Goal: Obtain resource: Download file/media

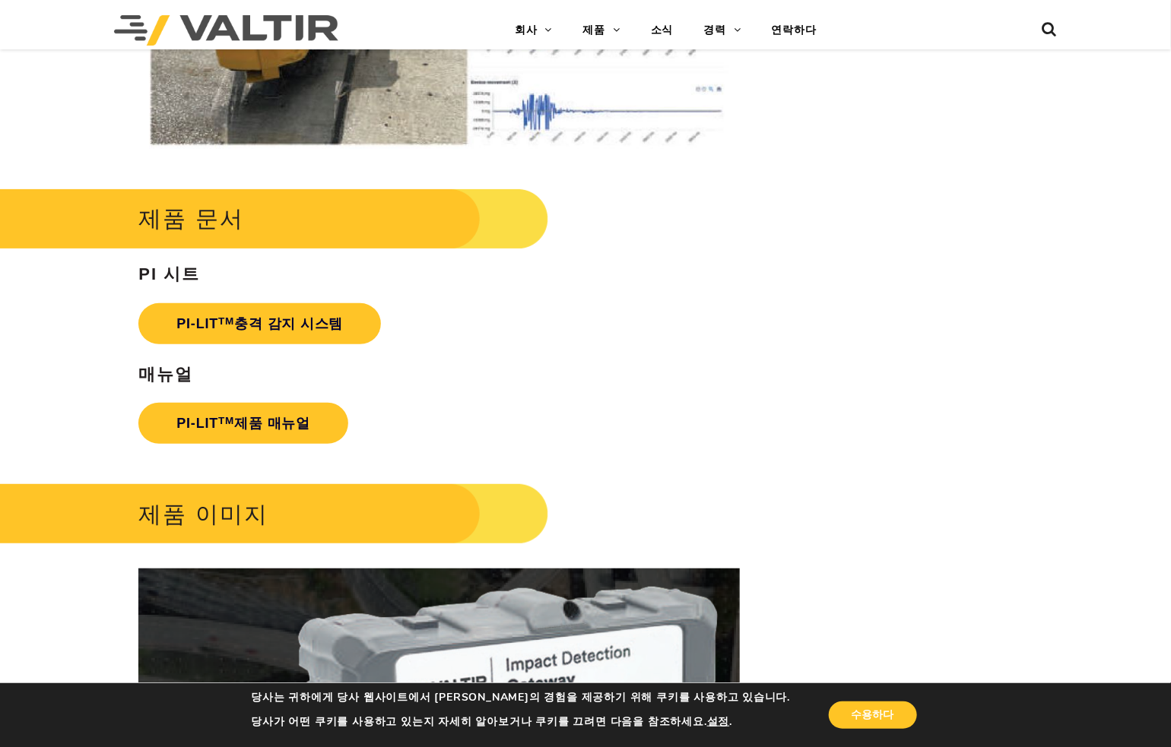
scroll to position [2509, 0]
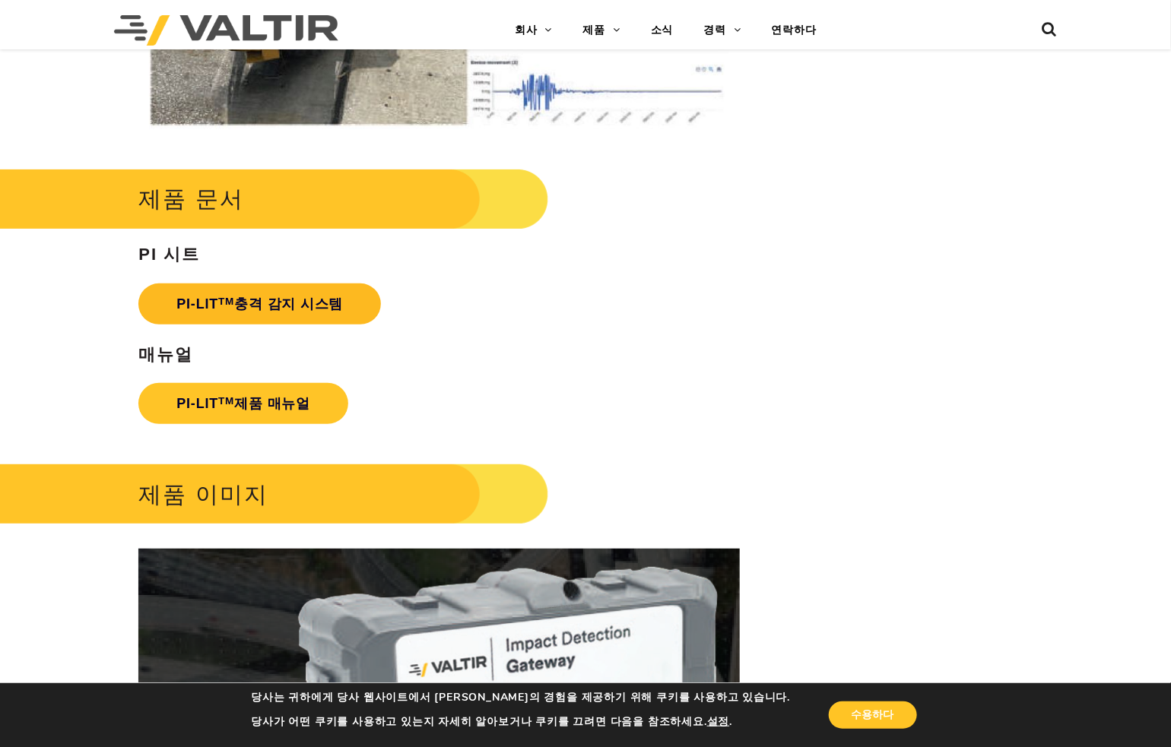
click at [300, 312] on font "충격 감지 시스템" at bounding box center [288, 303] width 109 height 15
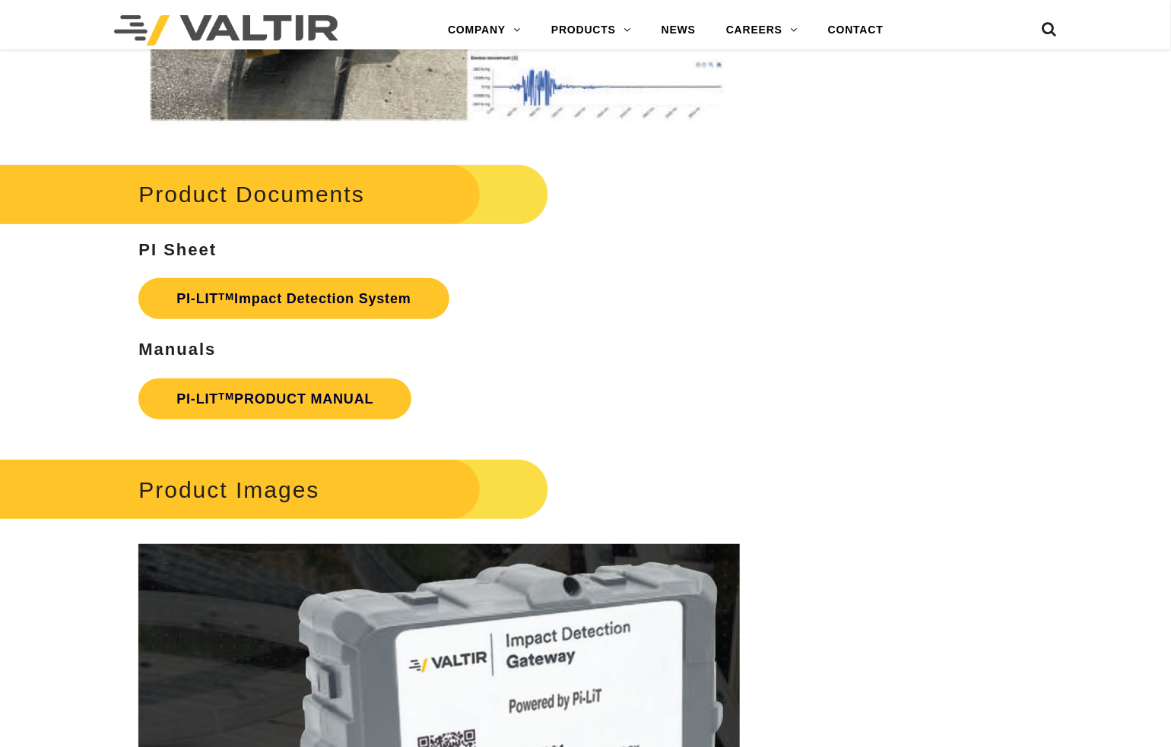
scroll to position [2509, 0]
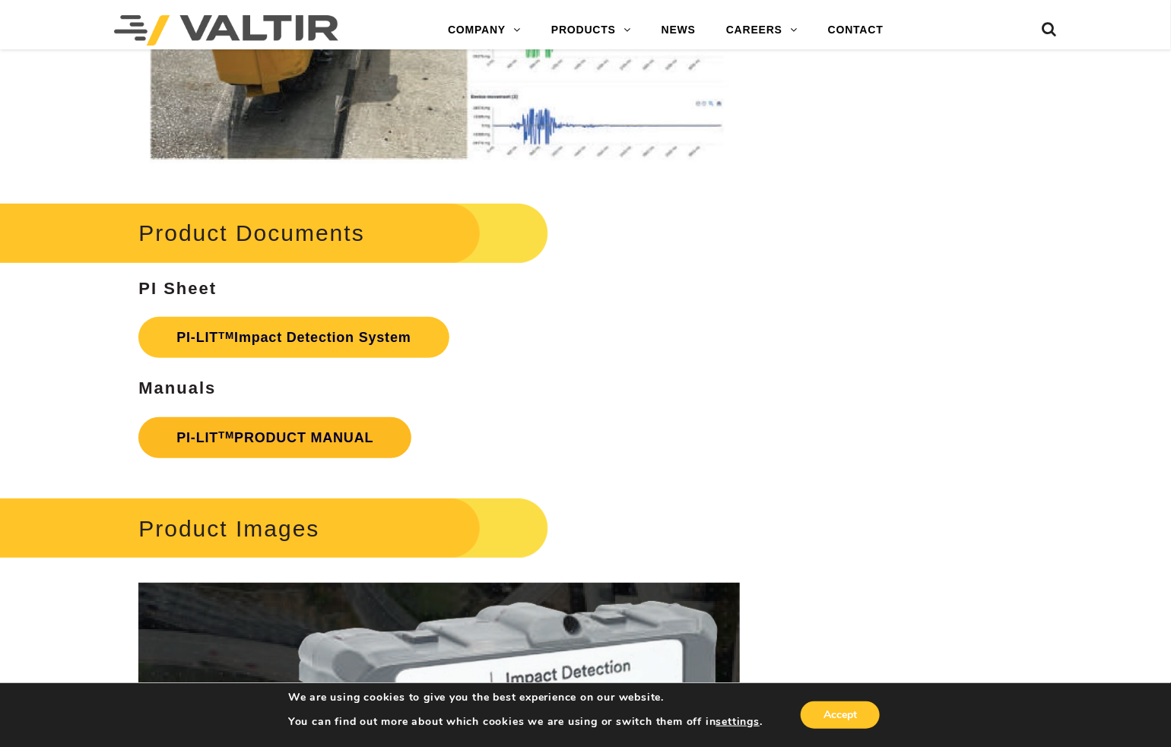
click at [360, 431] on link "PI-LIT TM PRODUCT MANUAL" at bounding box center [274, 437] width 273 height 41
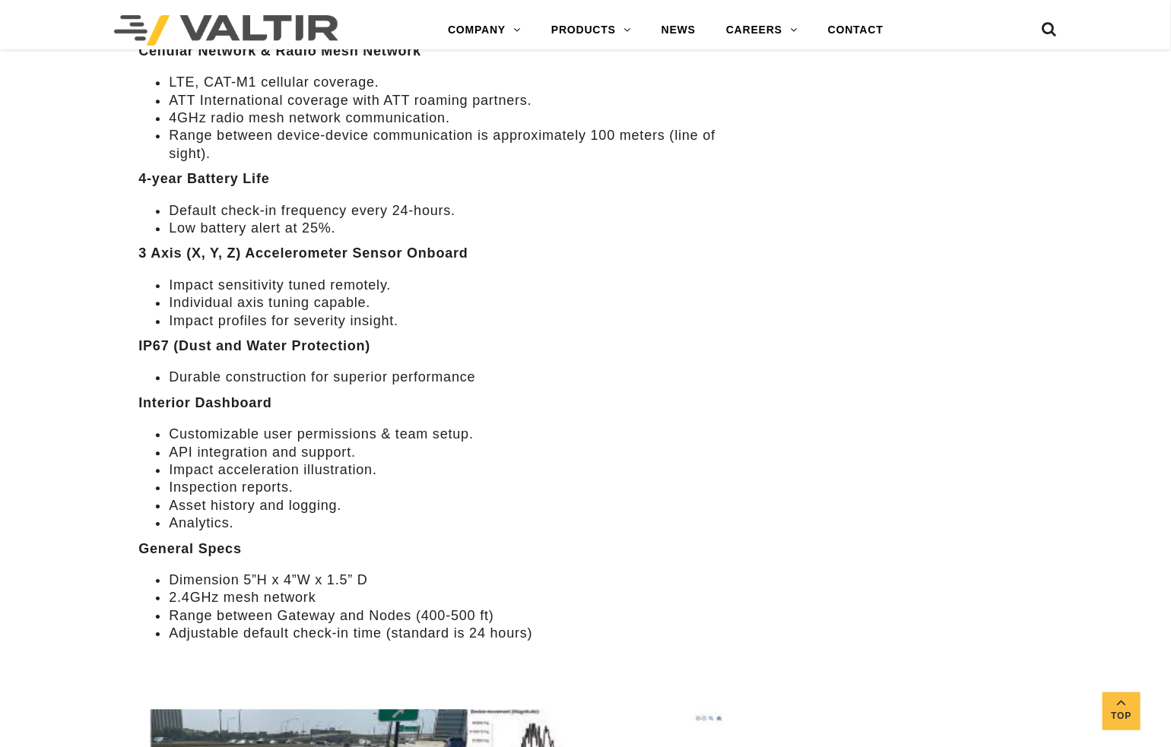
scroll to position [1983, 0]
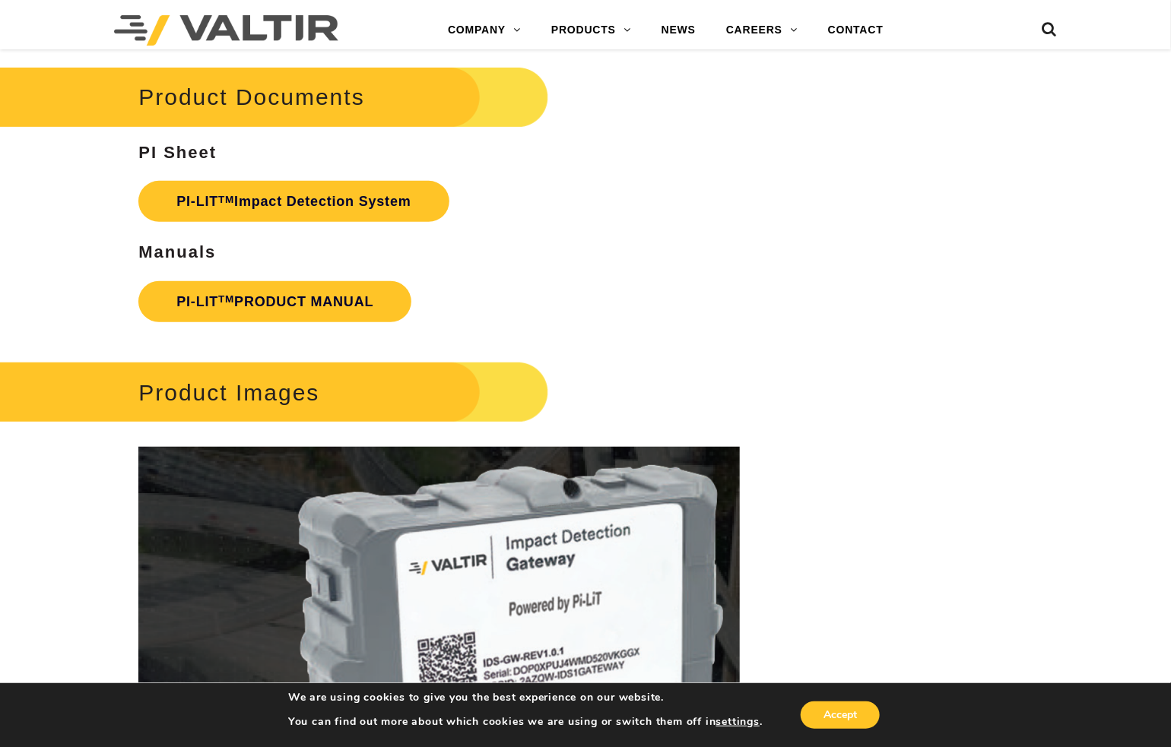
scroll to position [2591, 0]
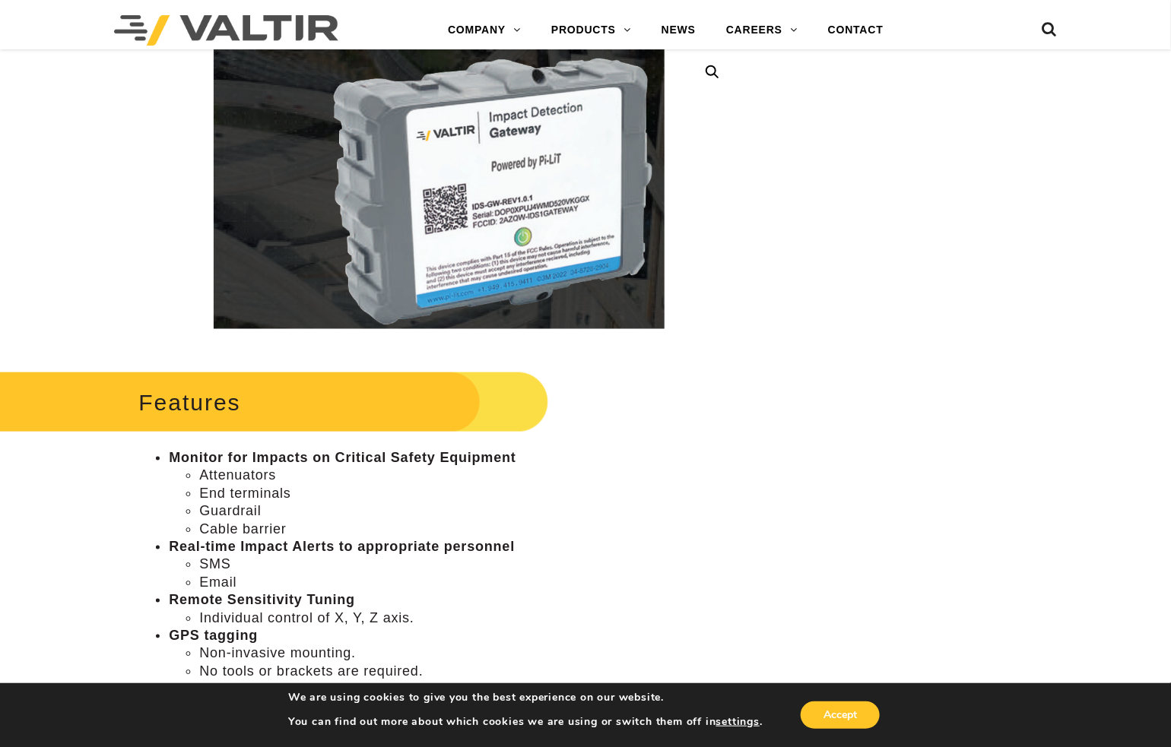
scroll to position [158, 0]
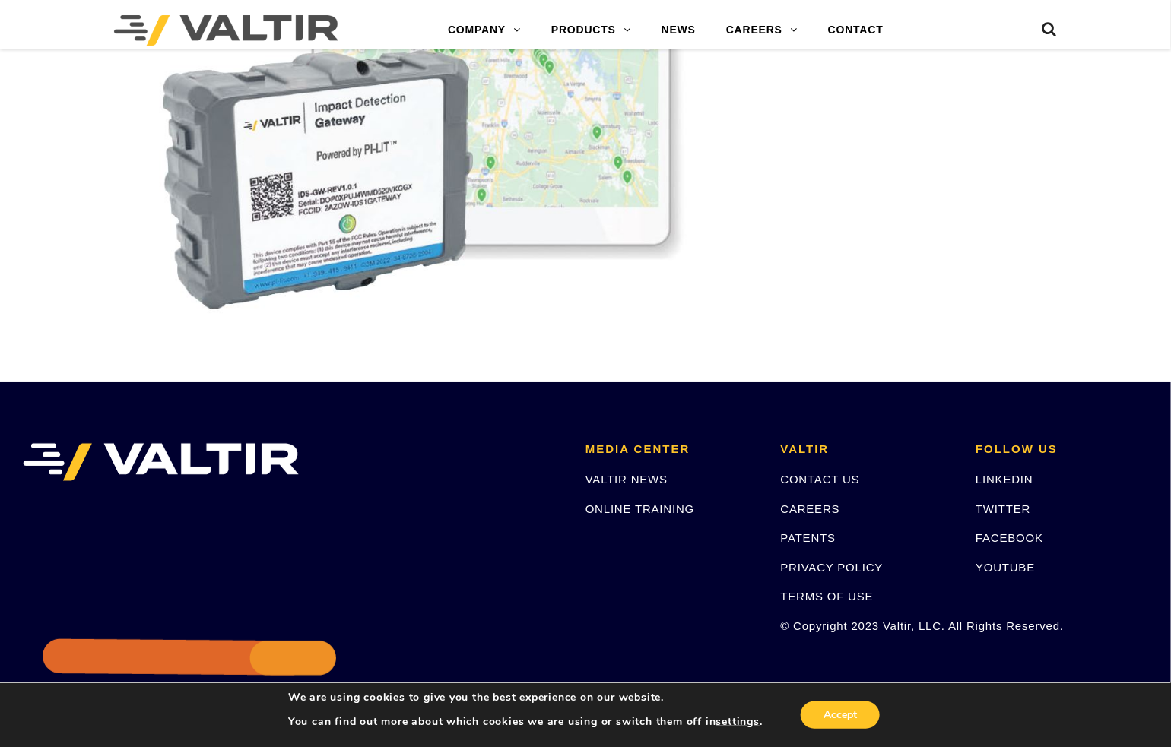
scroll to position [4188, 0]
